Goal: Find specific page/section: Find specific page/section

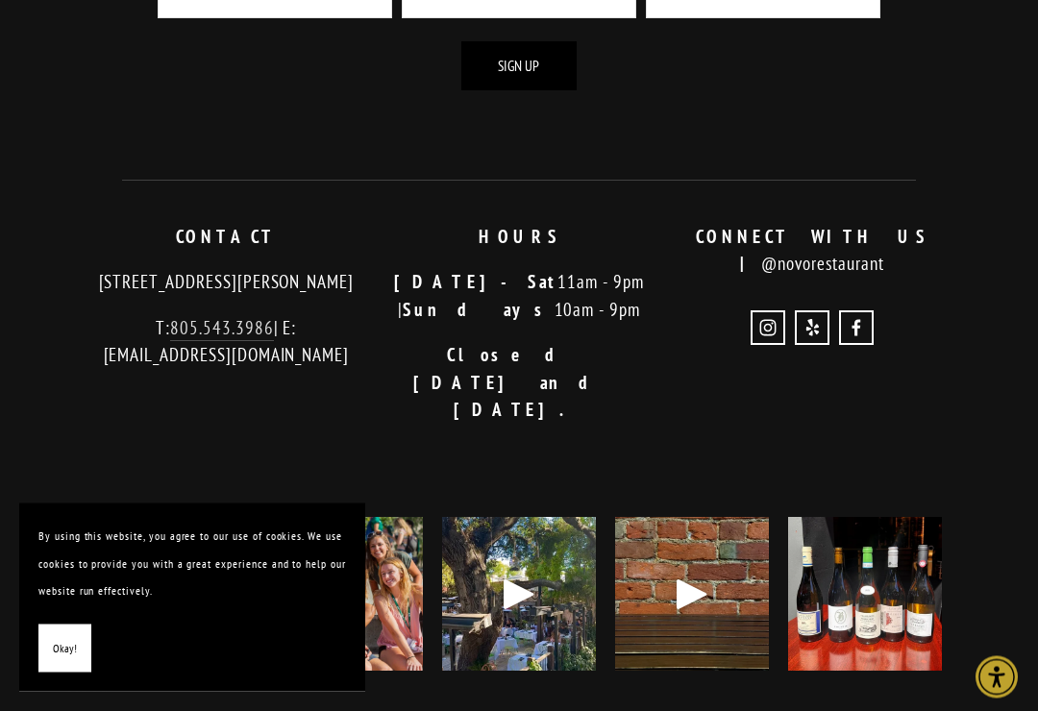
scroll to position [3313, 0]
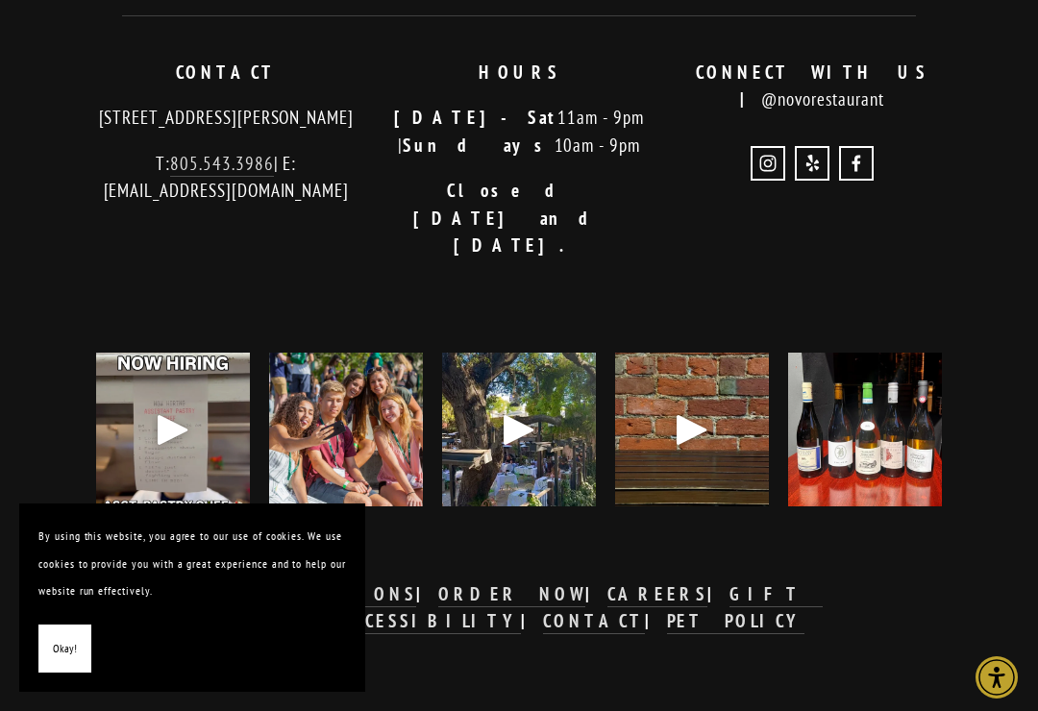
click at [873, 433] on img at bounding box center [865, 430] width 154 height 154
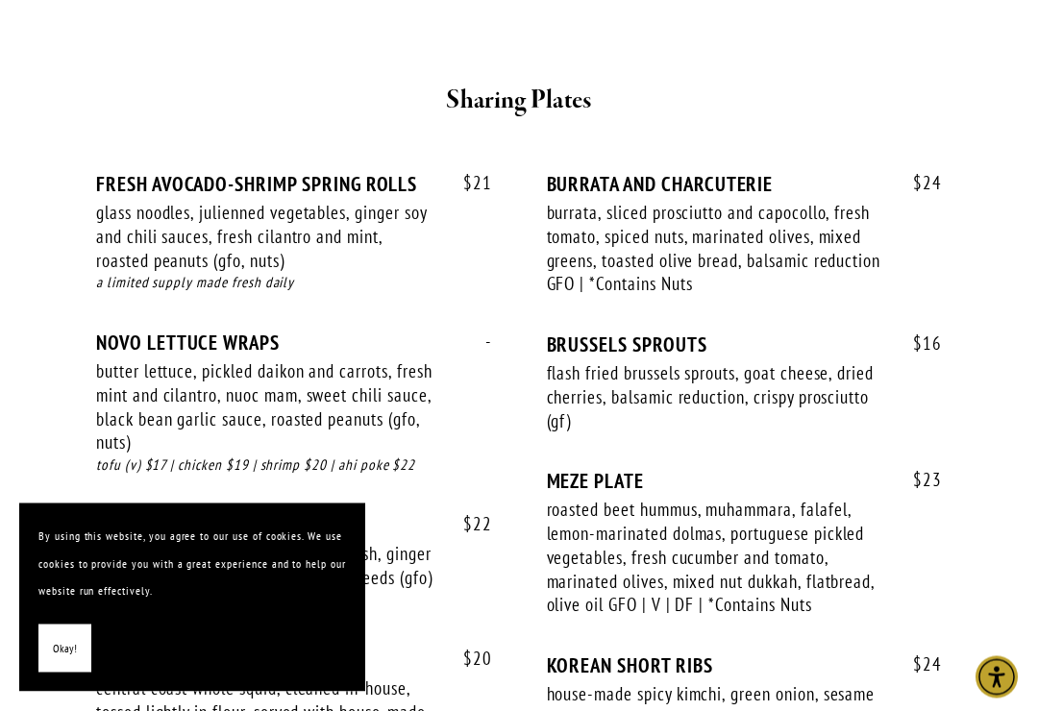
scroll to position [1360, 0]
click at [498, 362] on div "$ 21 FRESH AVOCADO-SHRIMP SPRING ROLLS glass noodles, julienned vegetables, gin…" at bounding box center [519, 537] width 846 height 731
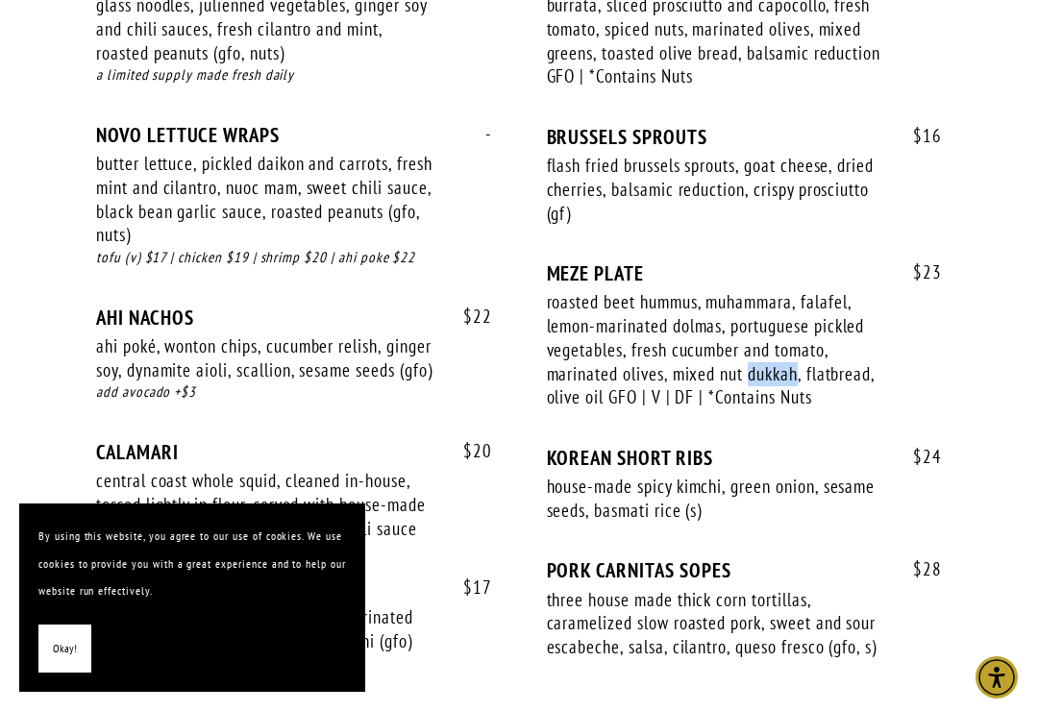
scroll to position [1567, 0]
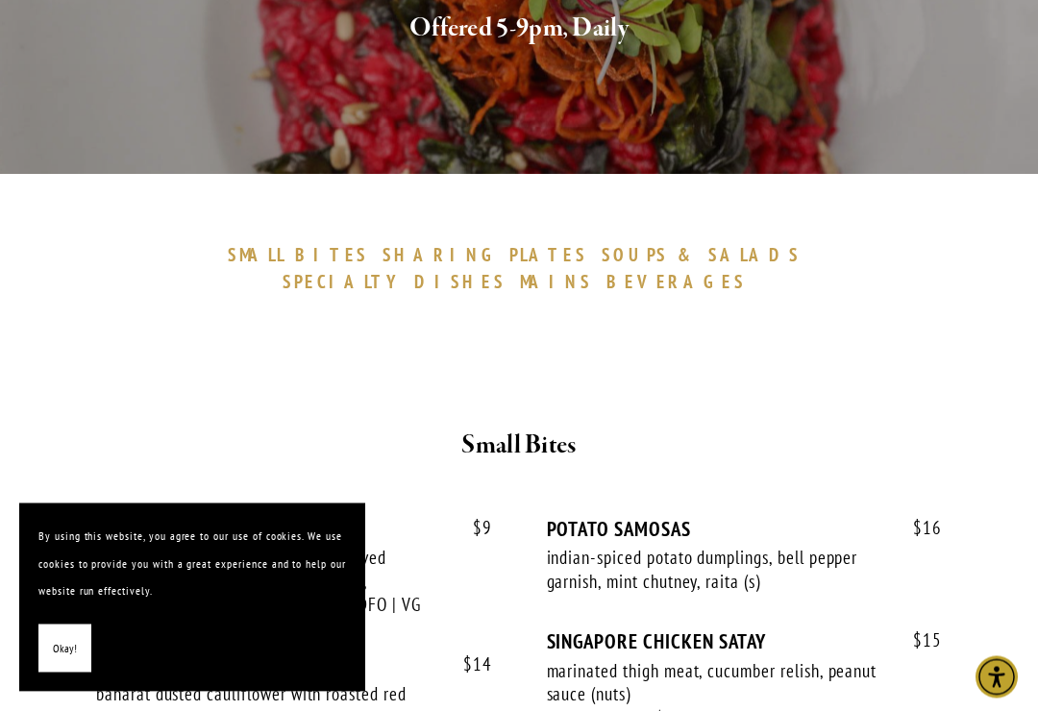
scroll to position [440, 0]
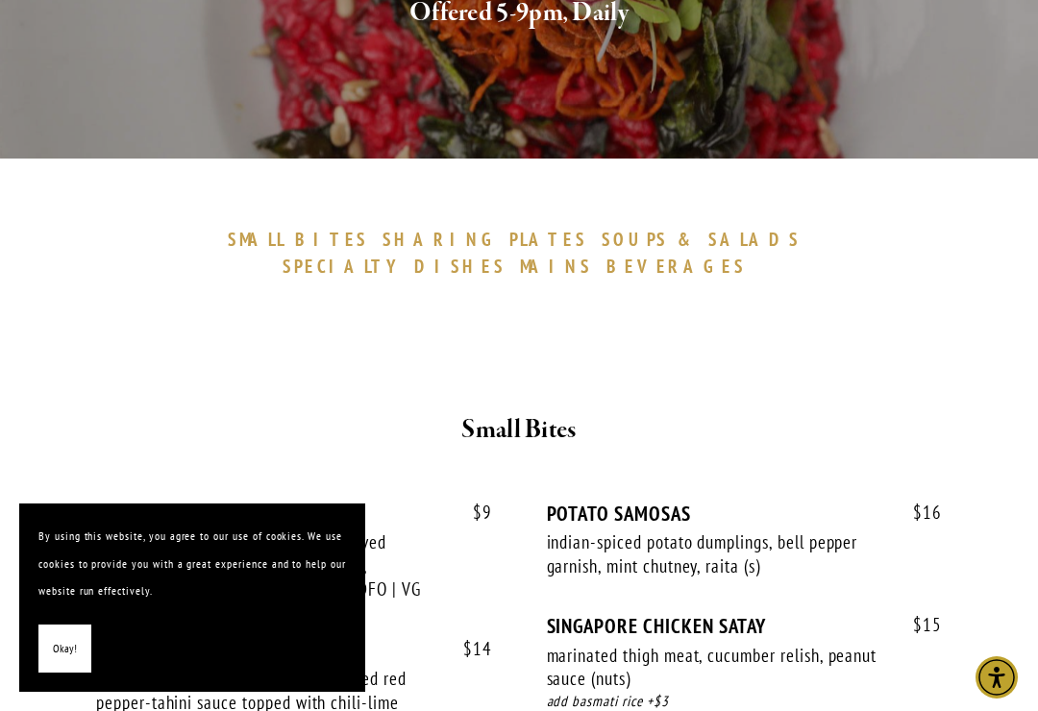
click at [747, 255] on span "BEVERAGES" at bounding box center [677, 266] width 140 height 23
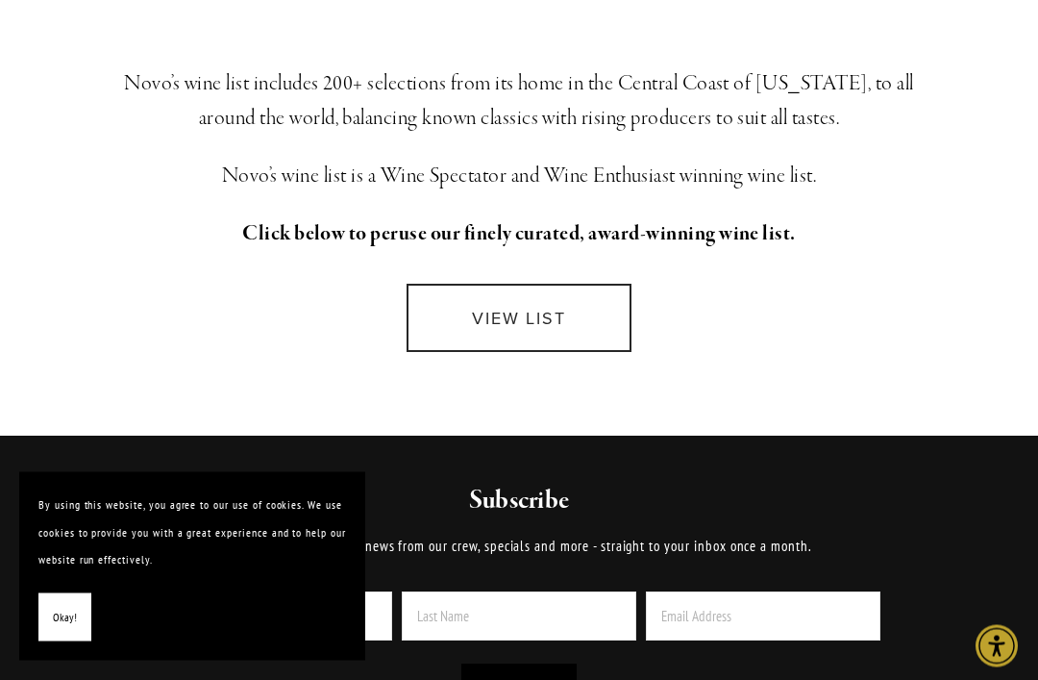
scroll to position [515, 0]
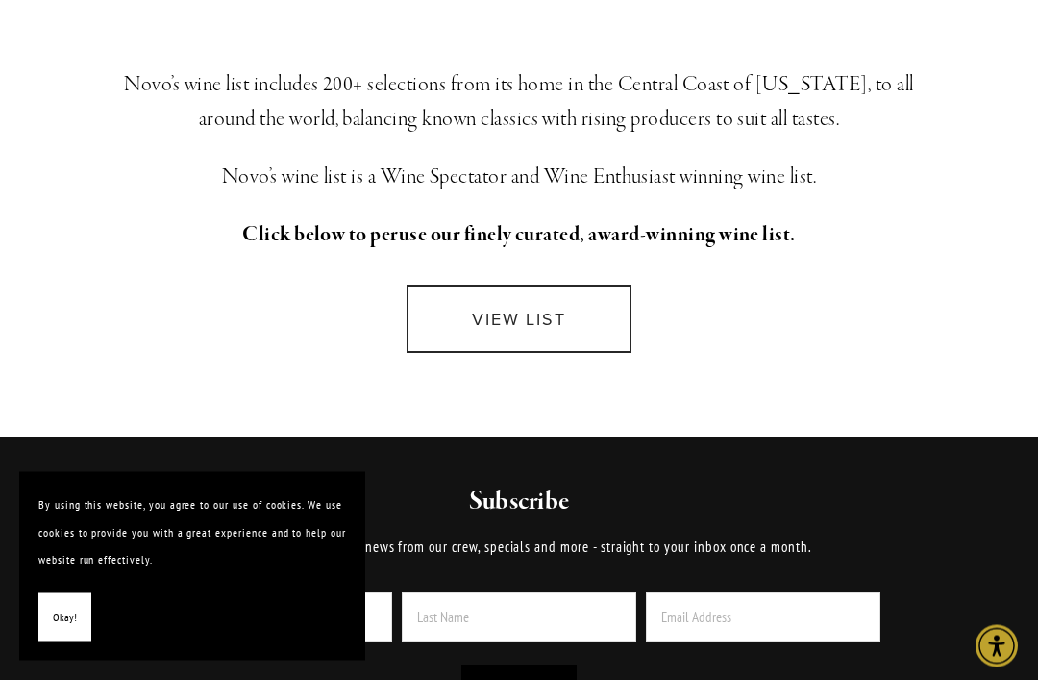
click at [509, 327] on link "VIEW LIST" at bounding box center [519, 320] width 225 height 68
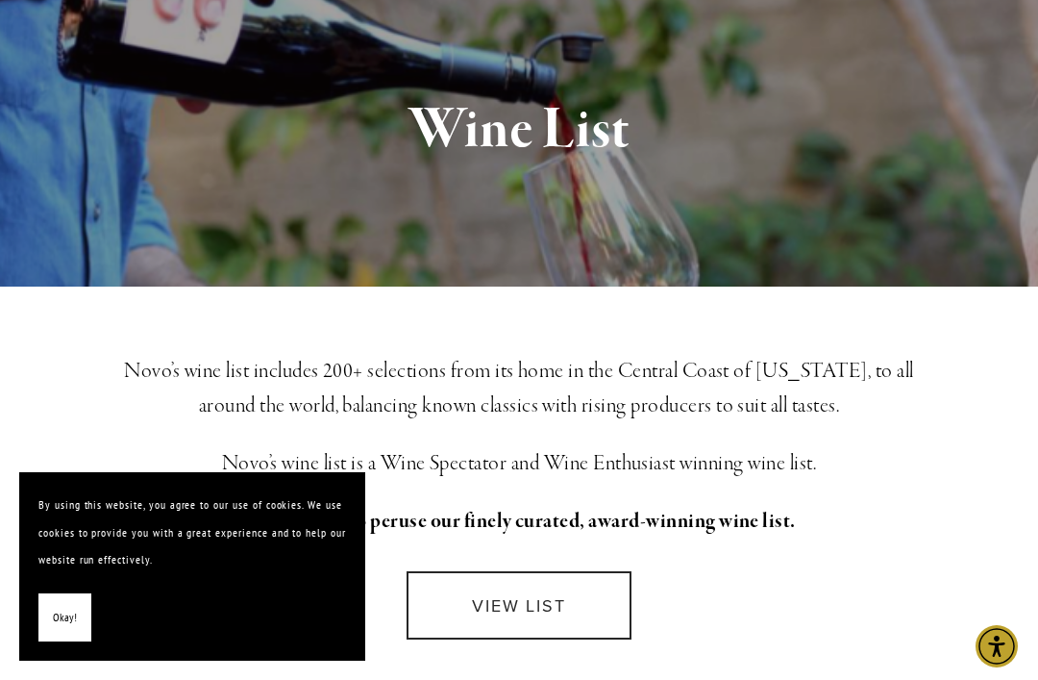
scroll to position [0, 0]
